Goal: Navigation & Orientation: Find specific page/section

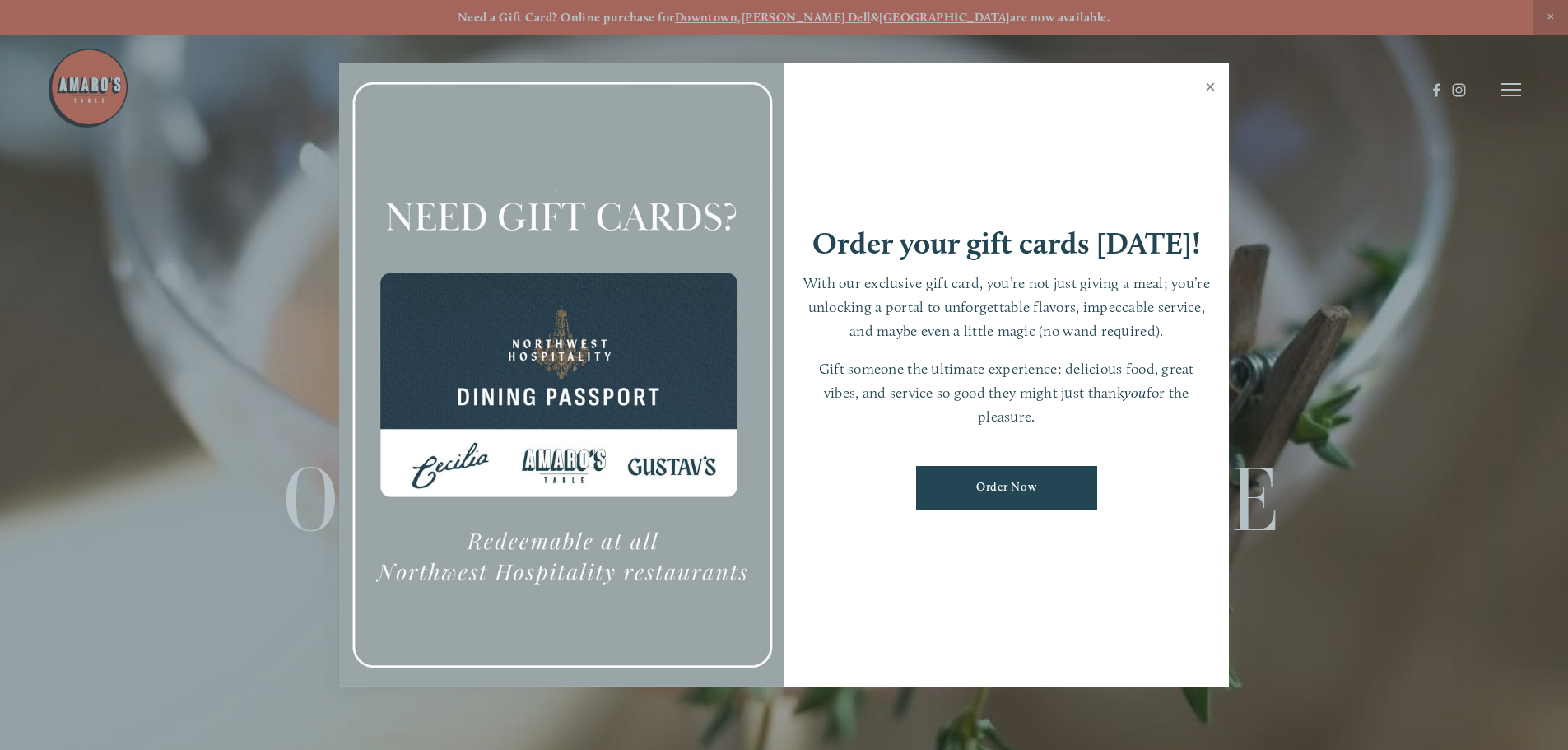
click at [1214, 89] on link "Close" at bounding box center [1210, 89] width 32 height 47
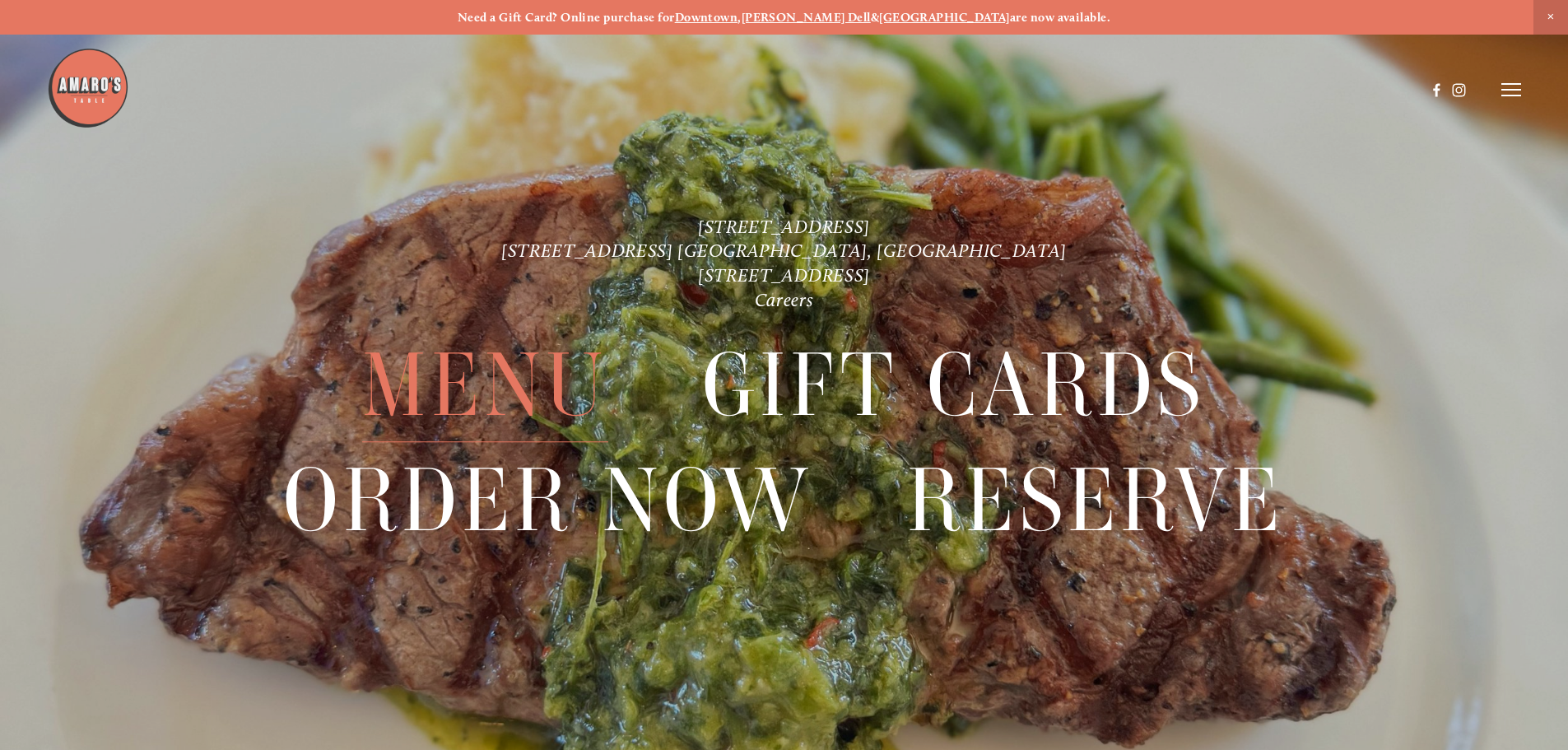
click at [528, 357] on span "Menu" at bounding box center [484, 386] width 245 height 114
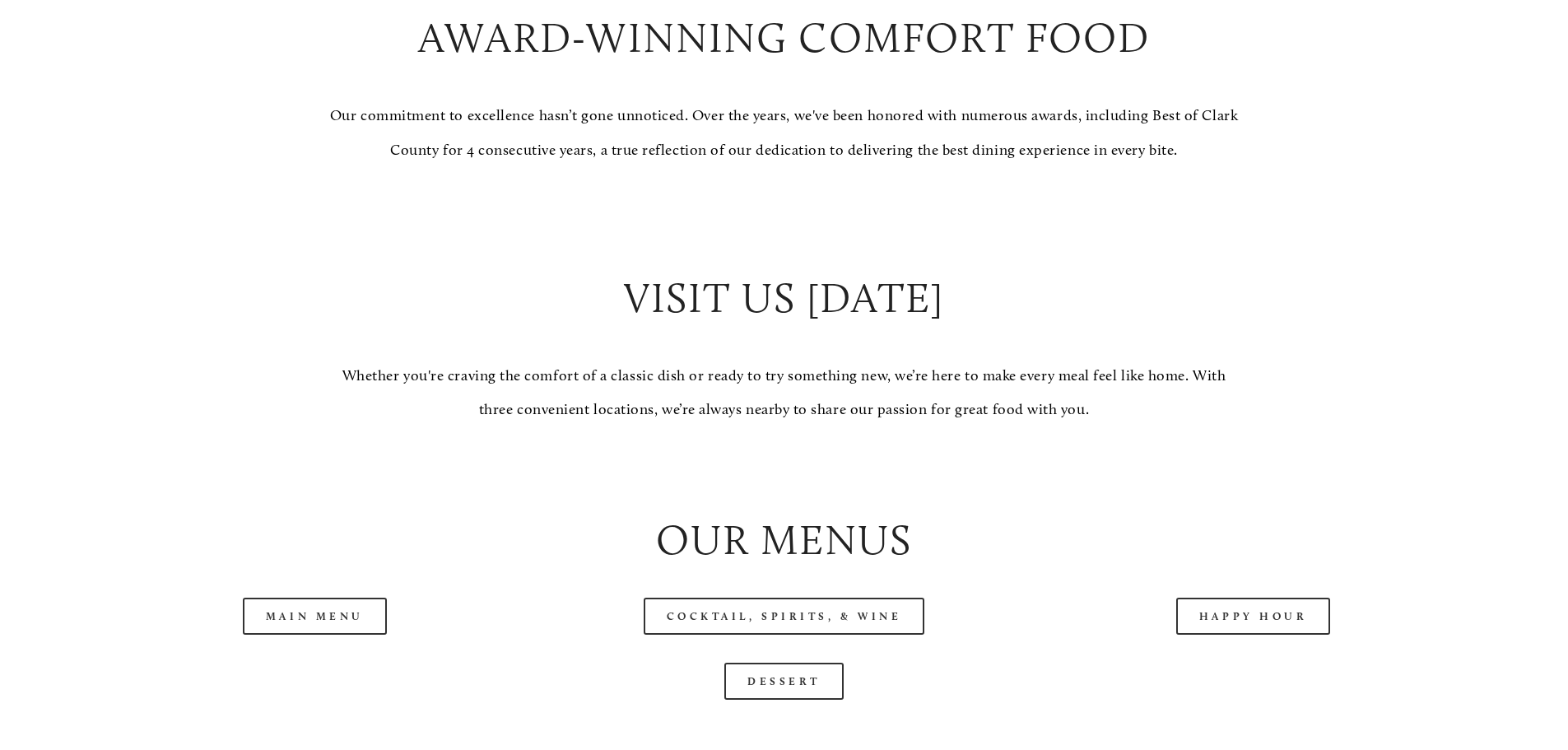
scroll to position [1729, 0]
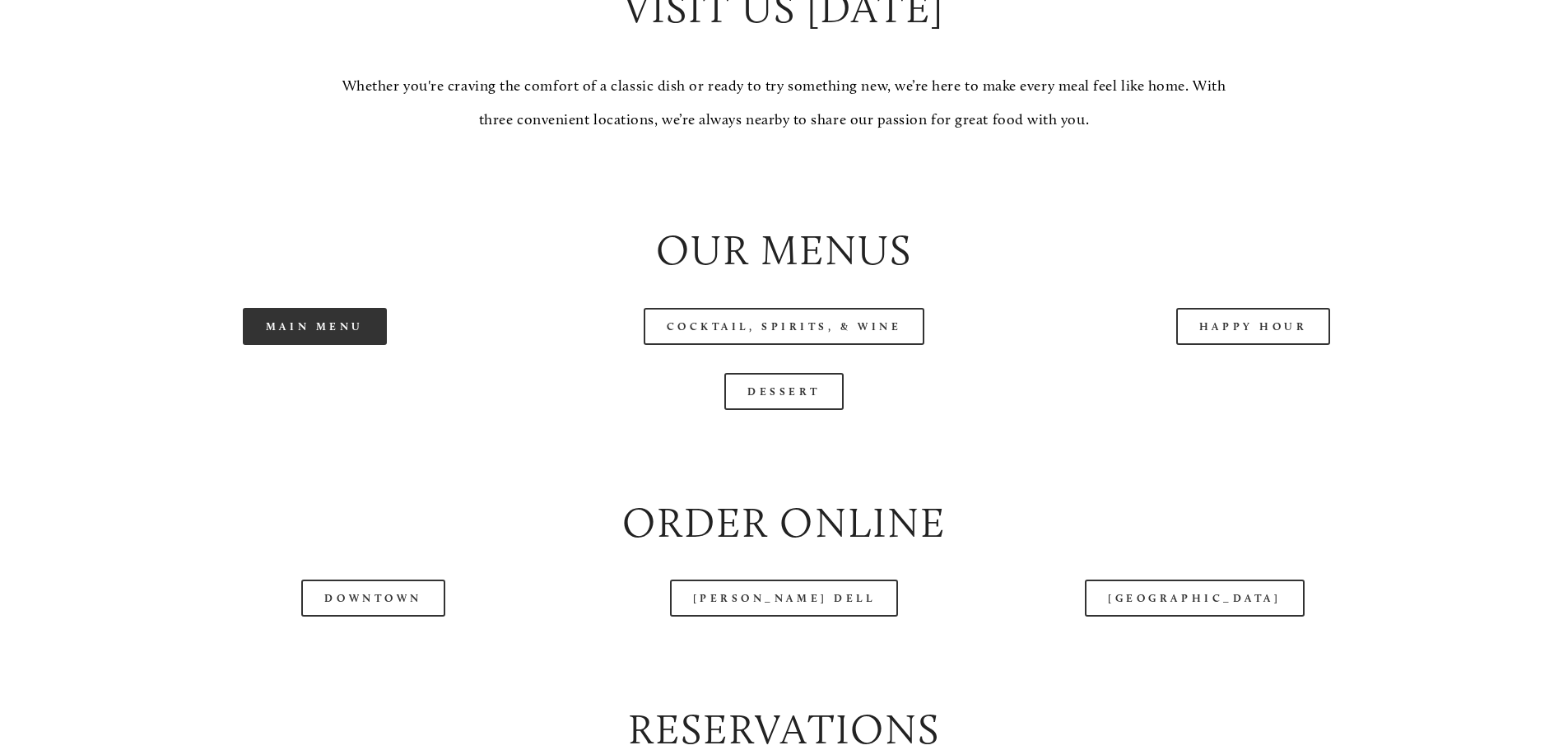
click at [377, 345] on link "Main Menu" at bounding box center [315, 327] width 144 height 37
